Goal: Information Seeking & Learning: Learn about a topic

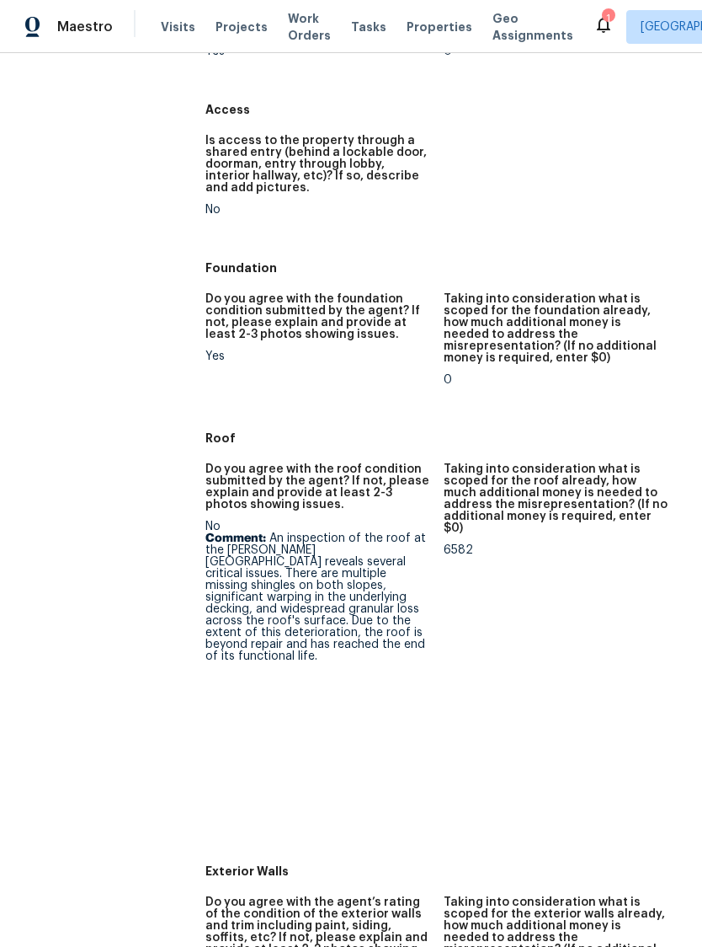
scroll to position [409, 0]
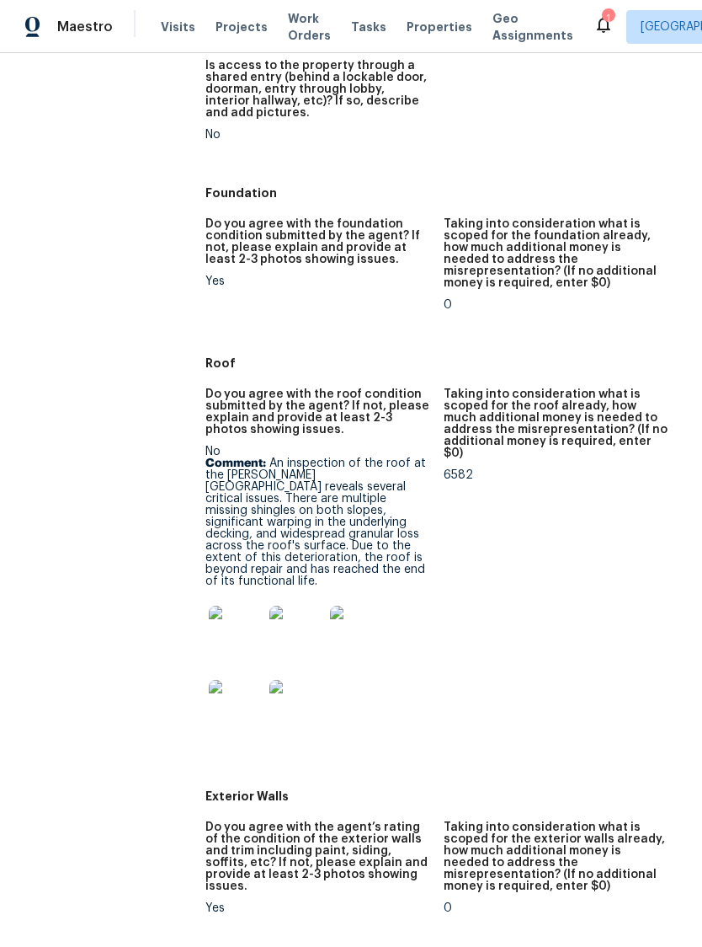
click at [236, 606] on img at bounding box center [236, 633] width 54 height 54
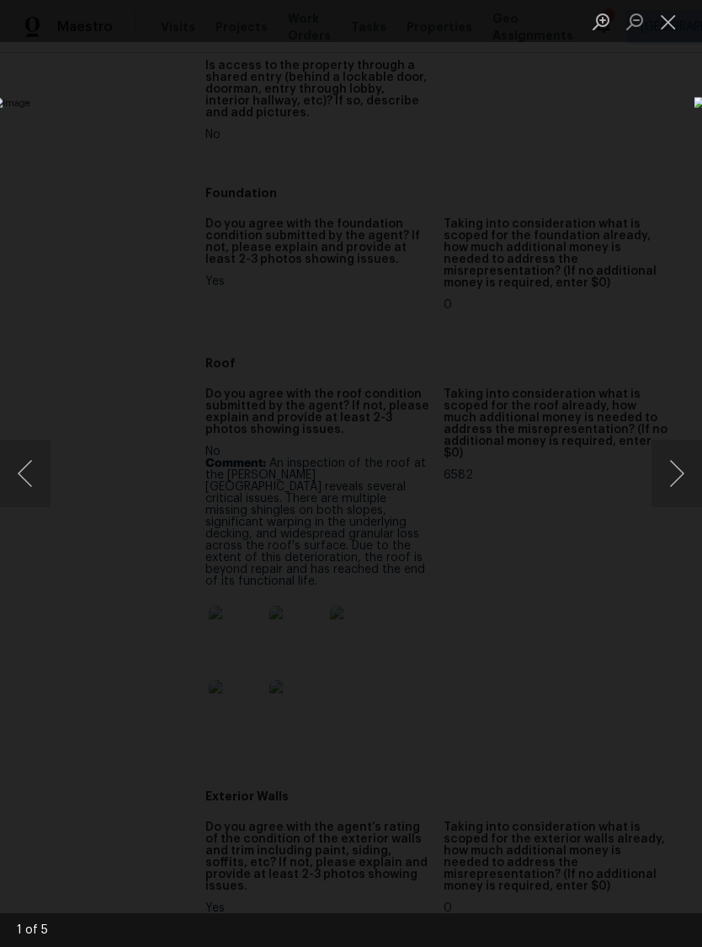
click at [679, 466] on button "Next image" at bounding box center [677, 473] width 51 height 67
click at [683, 462] on button "Next image" at bounding box center [677, 473] width 51 height 67
click at [686, 463] on button "Next image" at bounding box center [677, 473] width 51 height 67
click at [680, 462] on button "Next image" at bounding box center [677, 473] width 51 height 67
click at [680, 461] on button "Next image" at bounding box center [677, 473] width 51 height 67
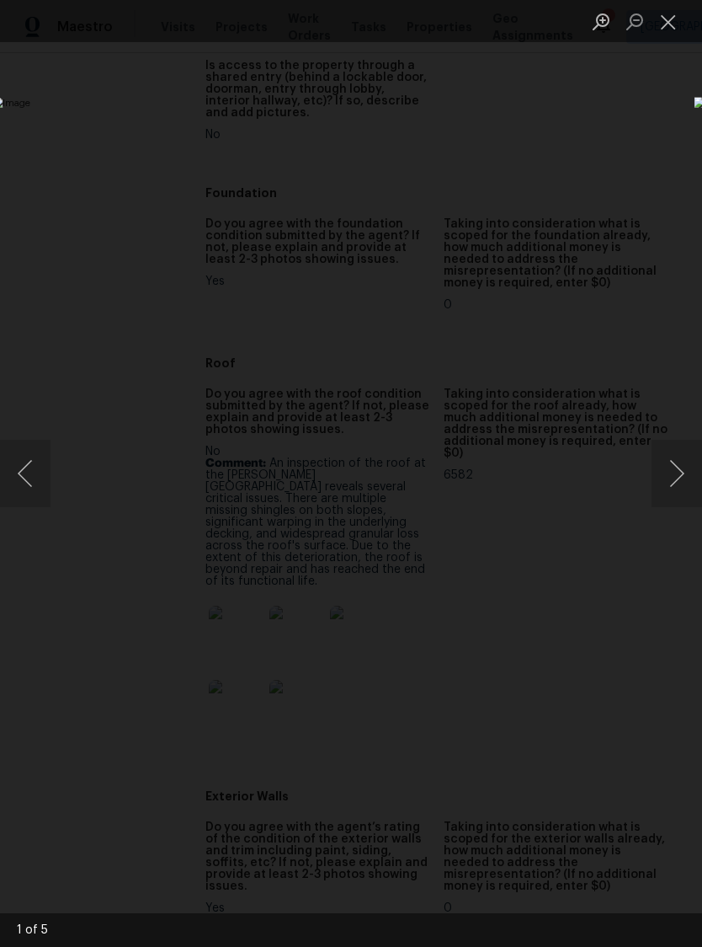
click at [681, 461] on button "Next image" at bounding box center [677, 473] width 51 height 67
click at [677, 457] on button "Next image" at bounding box center [677, 473] width 51 height 67
click at [681, 457] on button "Next image" at bounding box center [677, 473] width 51 height 67
click at [664, 33] on button "Close lightbox" at bounding box center [669, 21] width 34 height 29
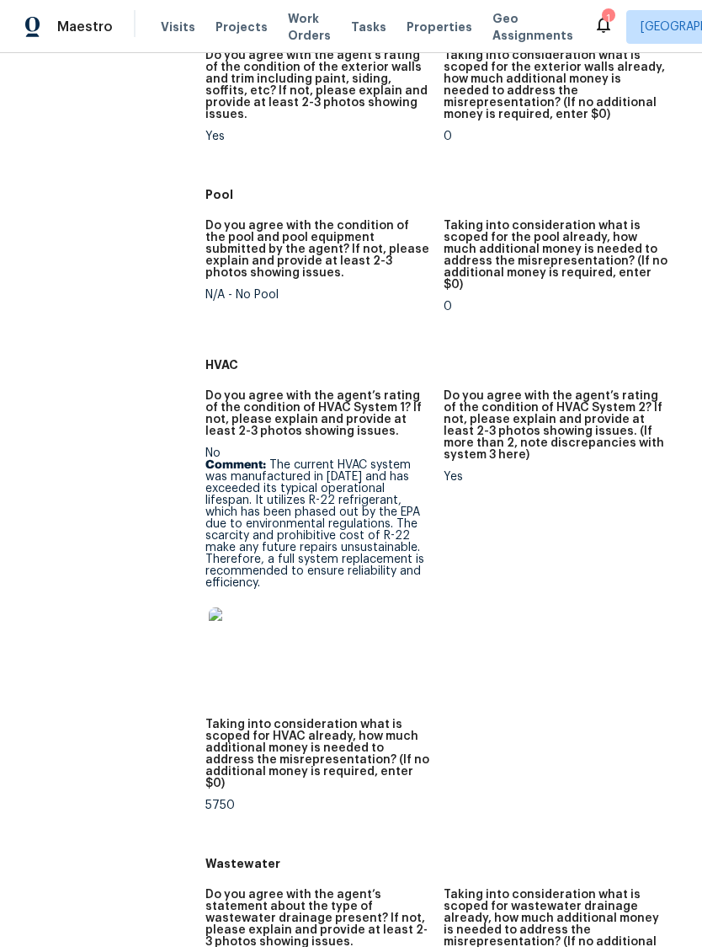
scroll to position [1180, 0]
click at [224, 608] on img at bounding box center [236, 635] width 54 height 54
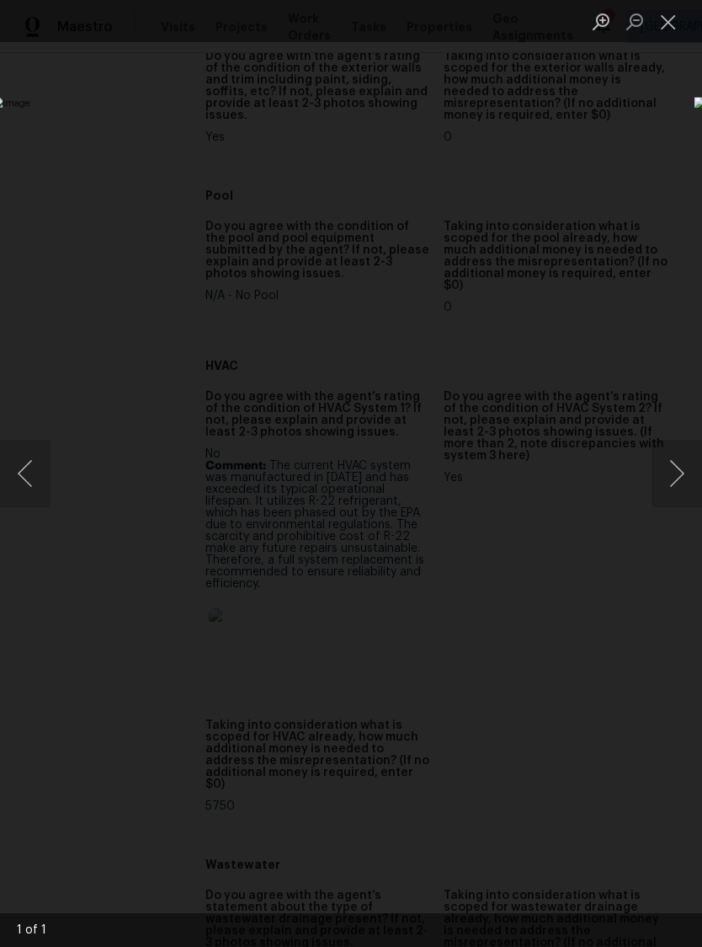
click at [680, 29] on button "Close lightbox" at bounding box center [669, 21] width 34 height 29
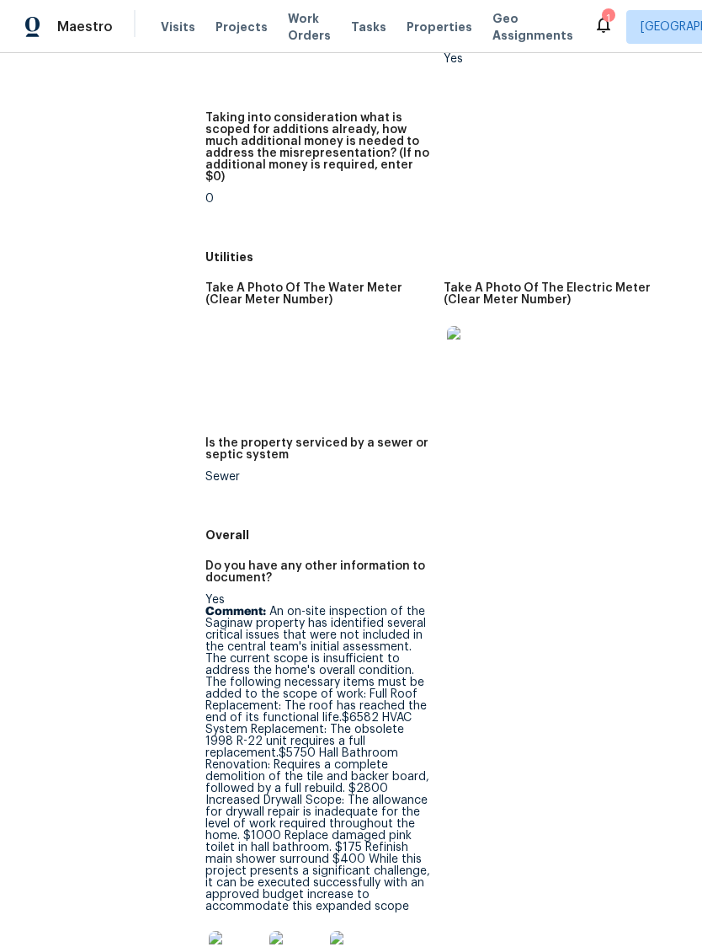
scroll to position [3091, 0]
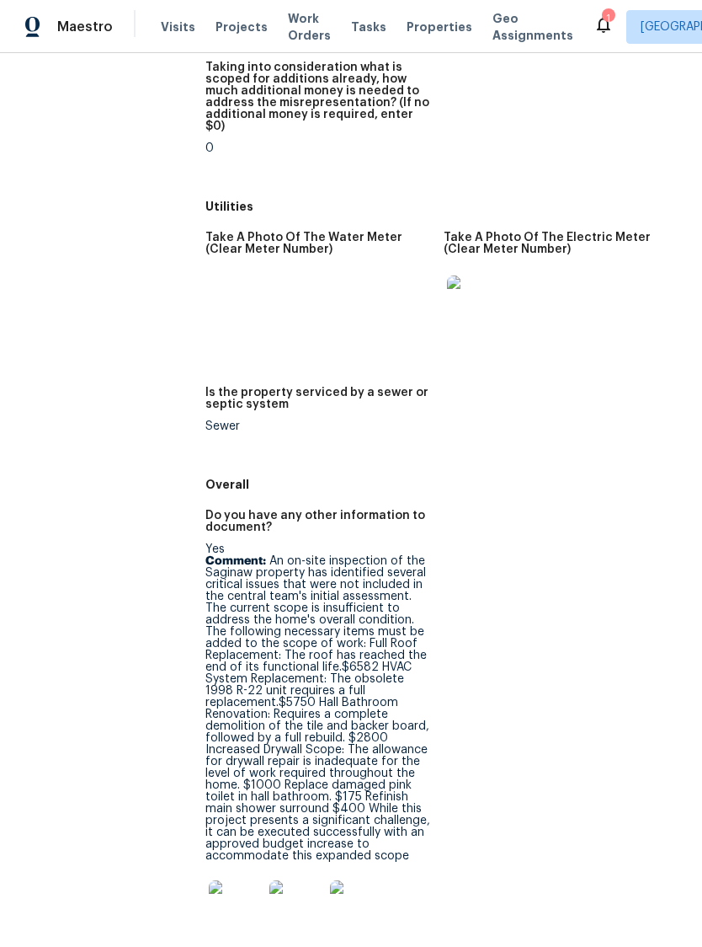
click at [240, 880] on img at bounding box center [236, 907] width 54 height 54
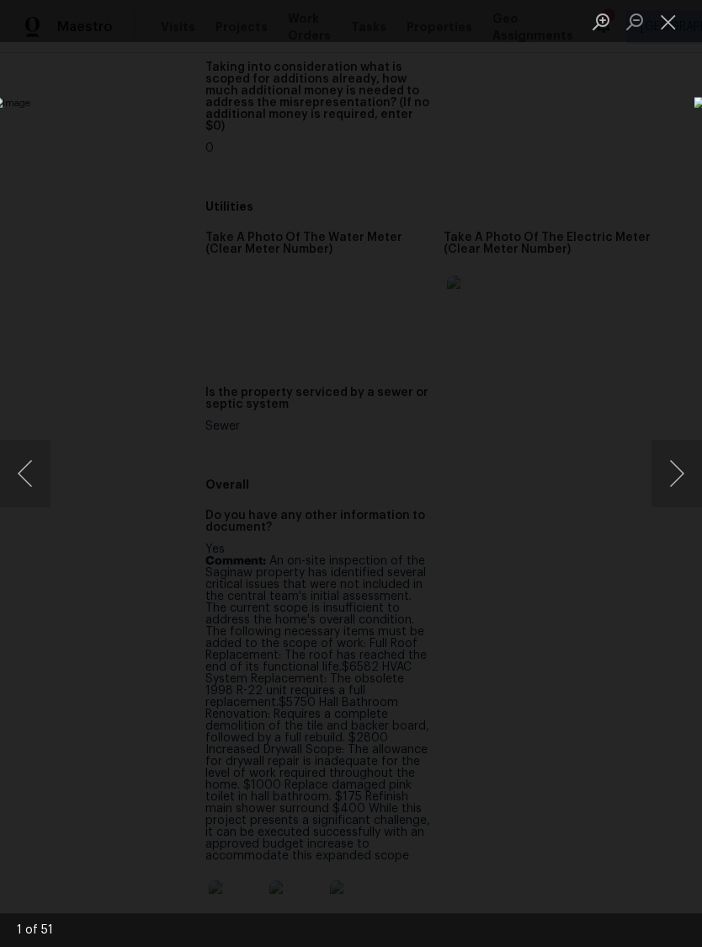
click at [653, 472] on button "Next image" at bounding box center [677, 473] width 51 height 67
click at [653, 467] on button "Next image" at bounding box center [677, 473] width 51 height 67
click at [654, 468] on button "Next image" at bounding box center [677, 473] width 51 height 67
click at [660, 464] on button "Next image" at bounding box center [677, 473] width 51 height 67
click at [663, 462] on button "Next image" at bounding box center [677, 473] width 51 height 67
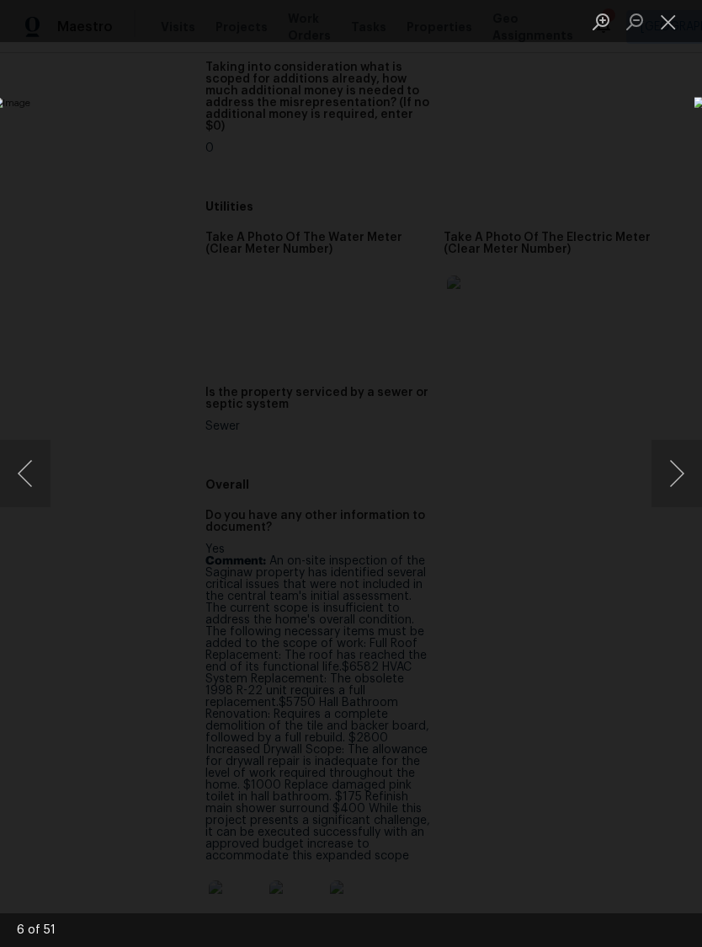
click at [663, 467] on button "Next image" at bounding box center [677, 473] width 51 height 67
click at [660, 464] on button "Next image" at bounding box center [677, 473] width 51 height 67
click at [671, 458] on button "Next image" at bounding box center [677, 473] width 51 height 67
click at [663, 24] on button "Close lightbox" at bounding box center [669, 21] width 34 height 29
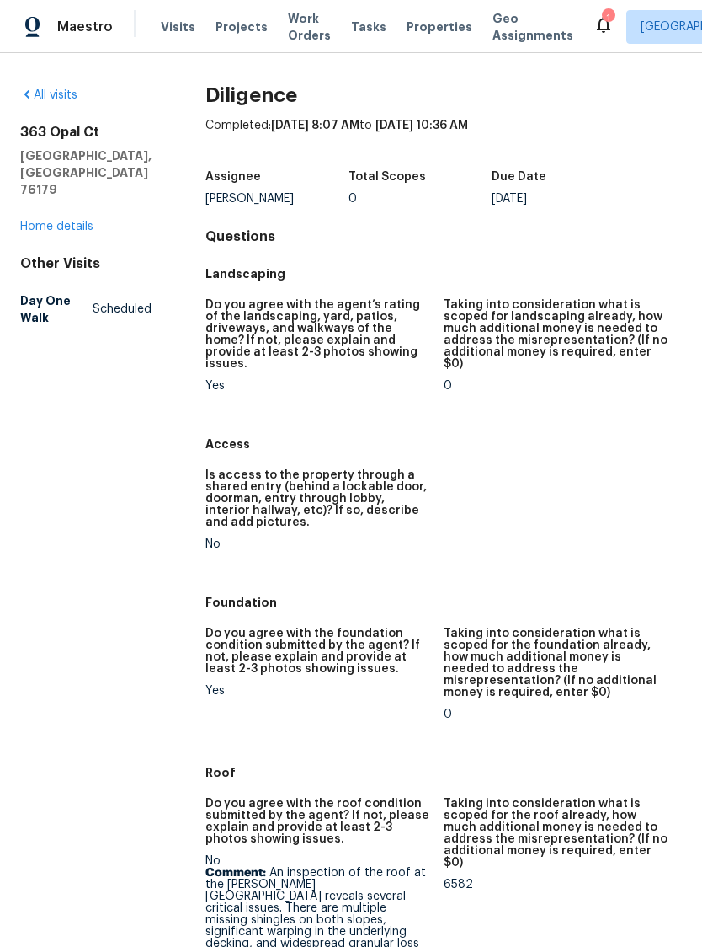
scroll to position [0, 0]
